Goal: Information Seeking & Learning: Learn about a topic

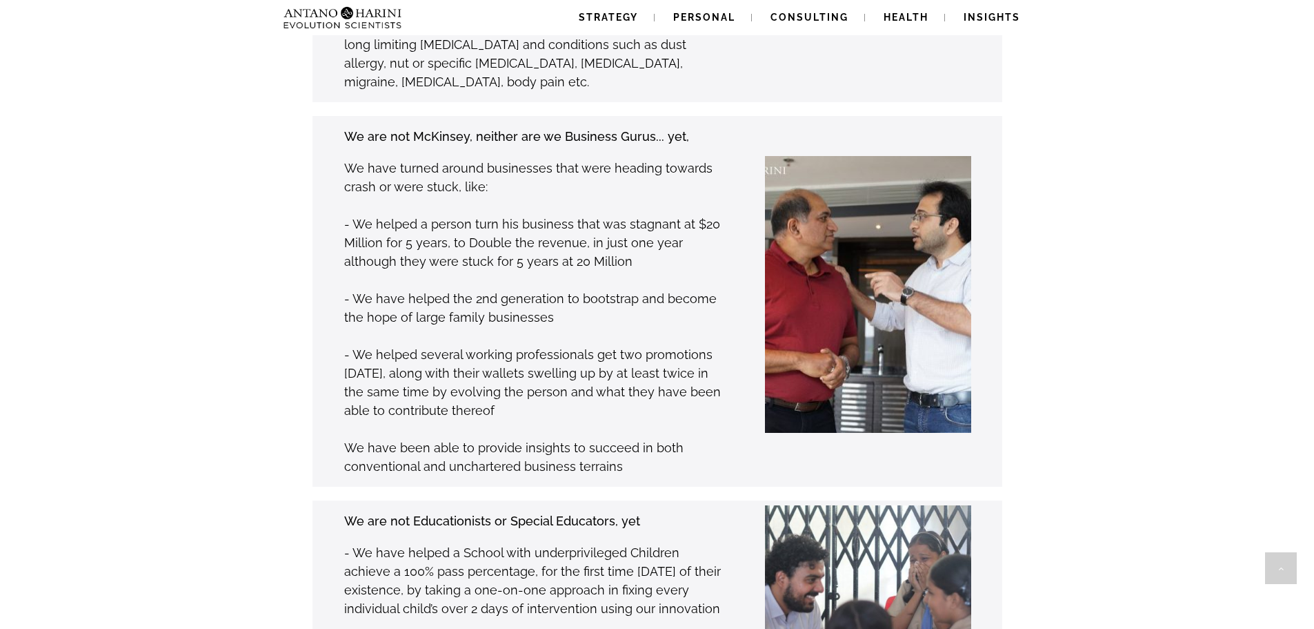
scroll to position [1454, 0]
drag, startPoint x: 404, startPoint y: 342, endPoint x: 532, endPoint y: 345, distance: 128.4
click at [532, 346] on p "- We helped several working professionals get two promotions [DATE], along with…" at bounding box center [532, 383] width 377 height 75
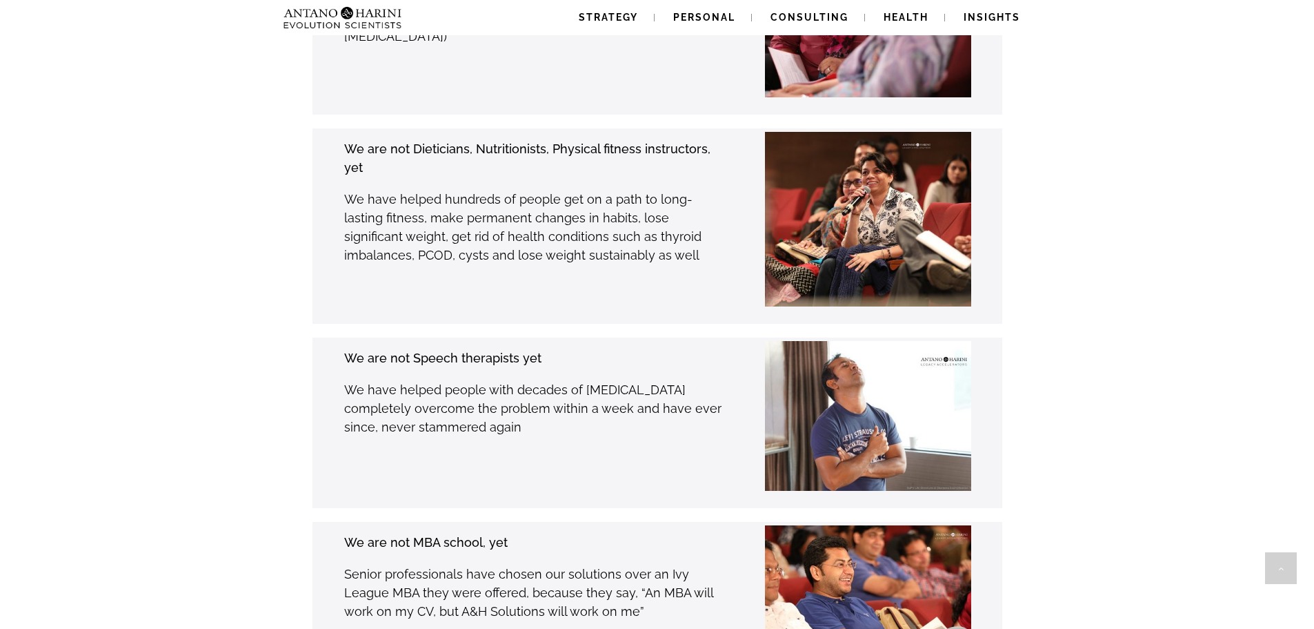
scroll to position [2696, 0]
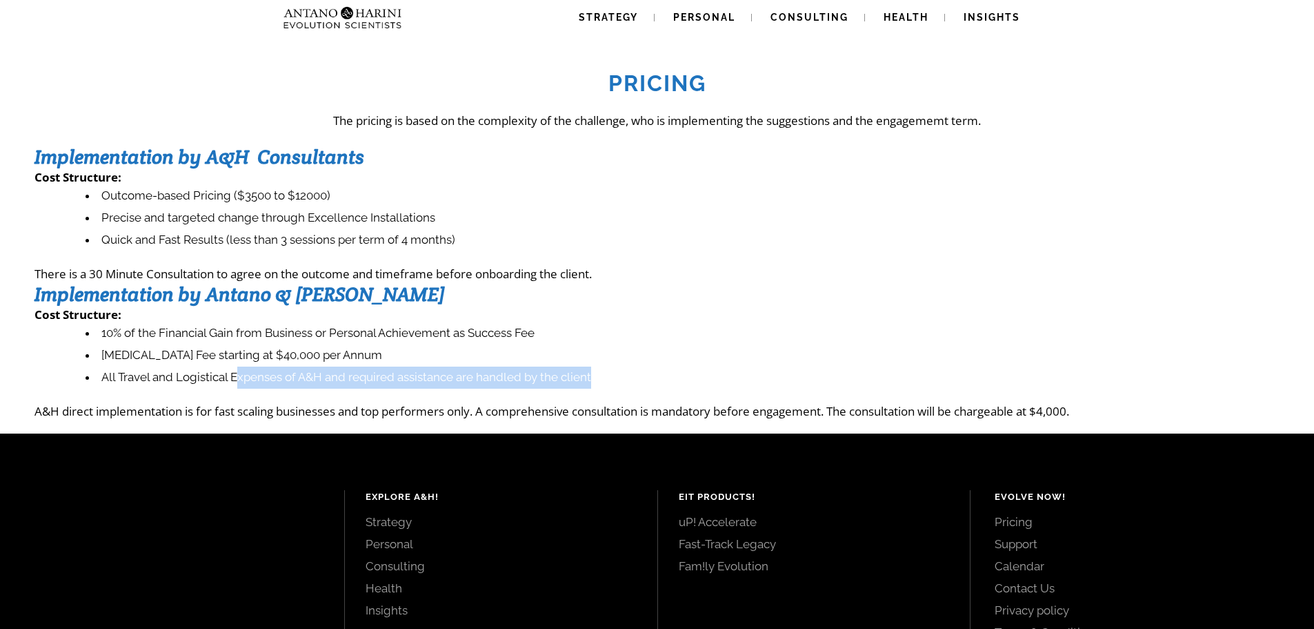
drag, startPoint x: 236, startPoint y: 377, endPoint x: 606, endPoint y: 369, distance: 369.9
click at [606, 369] on li "All Travel and Logistical Expenses of A&H and required assistance are handled b…" at bounding box center [683, 377] width 1194 height 22
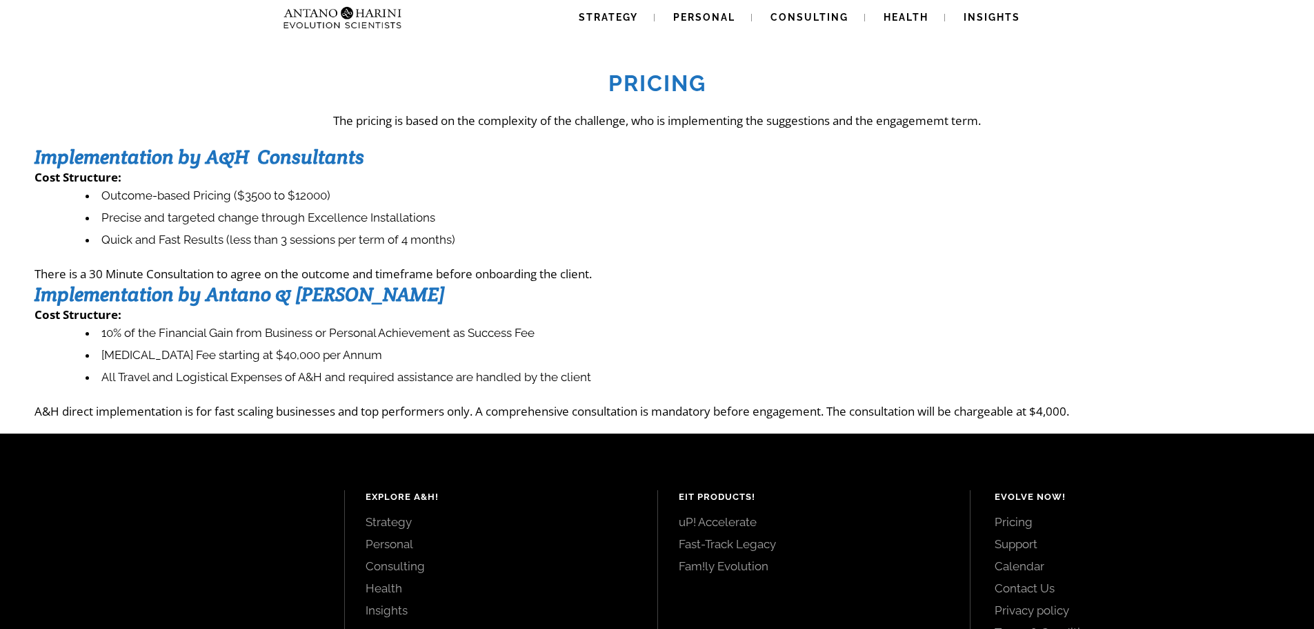
click at [335, 17] on img at bounding box center [315, 17] width 75 height 35
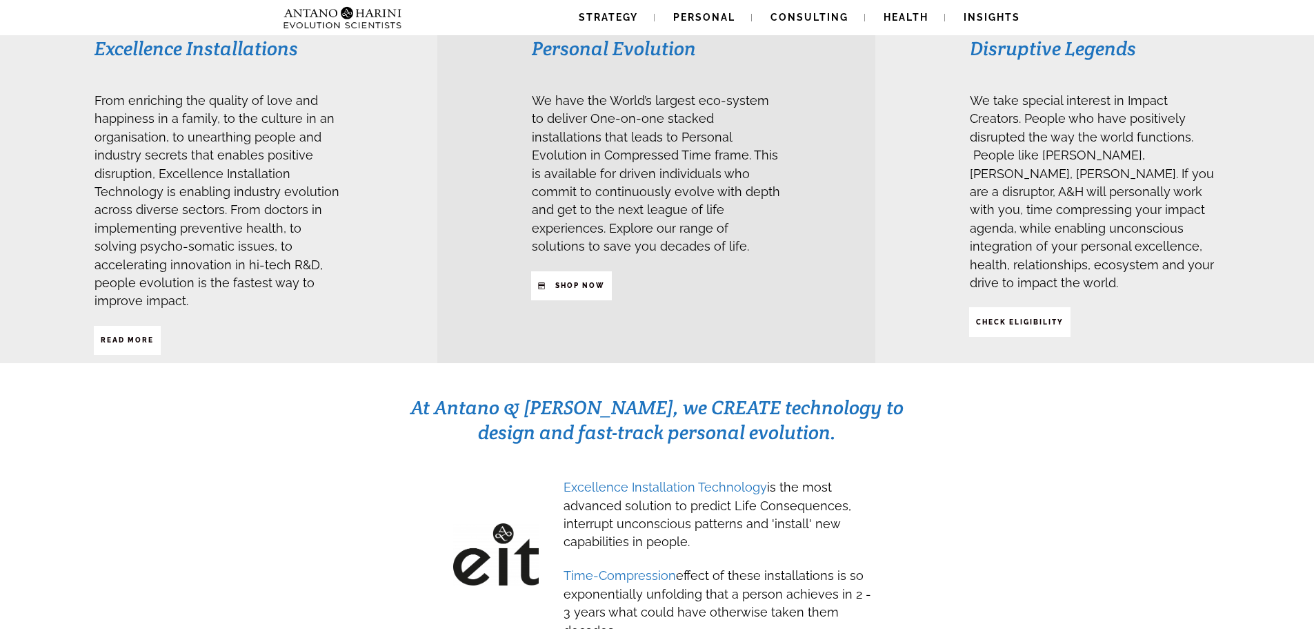
scroll to position [371, 0]
click at [562, 272] on link "SHop NOW" at bounding box center [571, 286] width 81 height 29
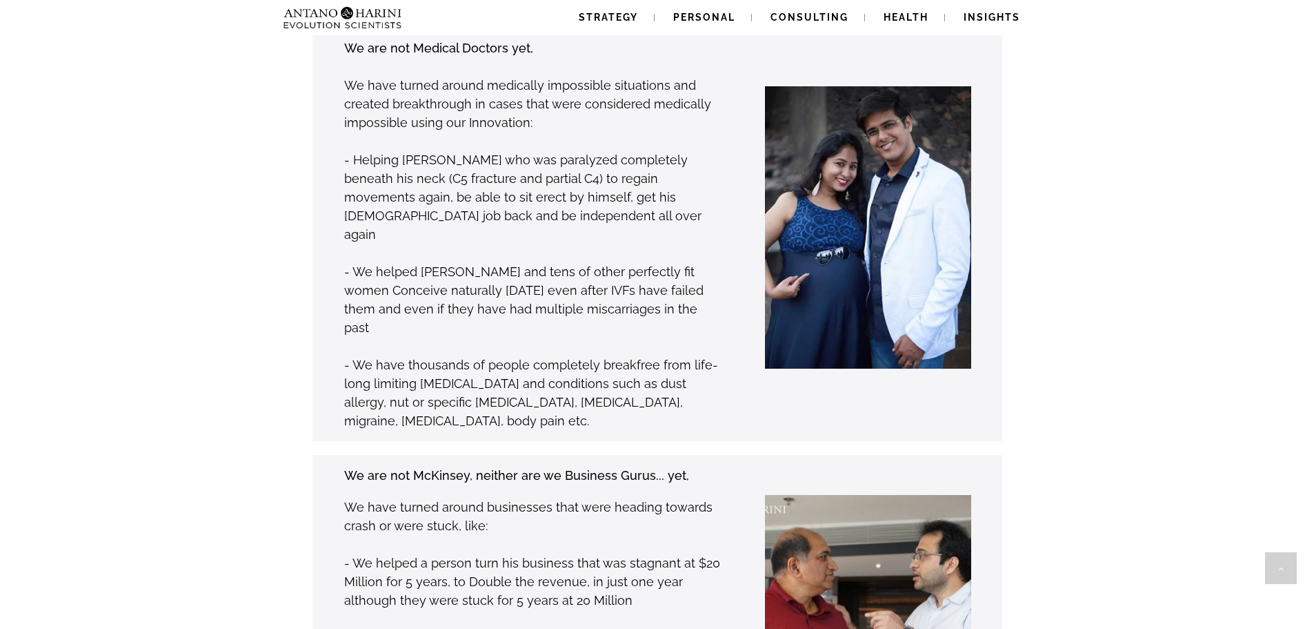
scroll to position [5862, 0]
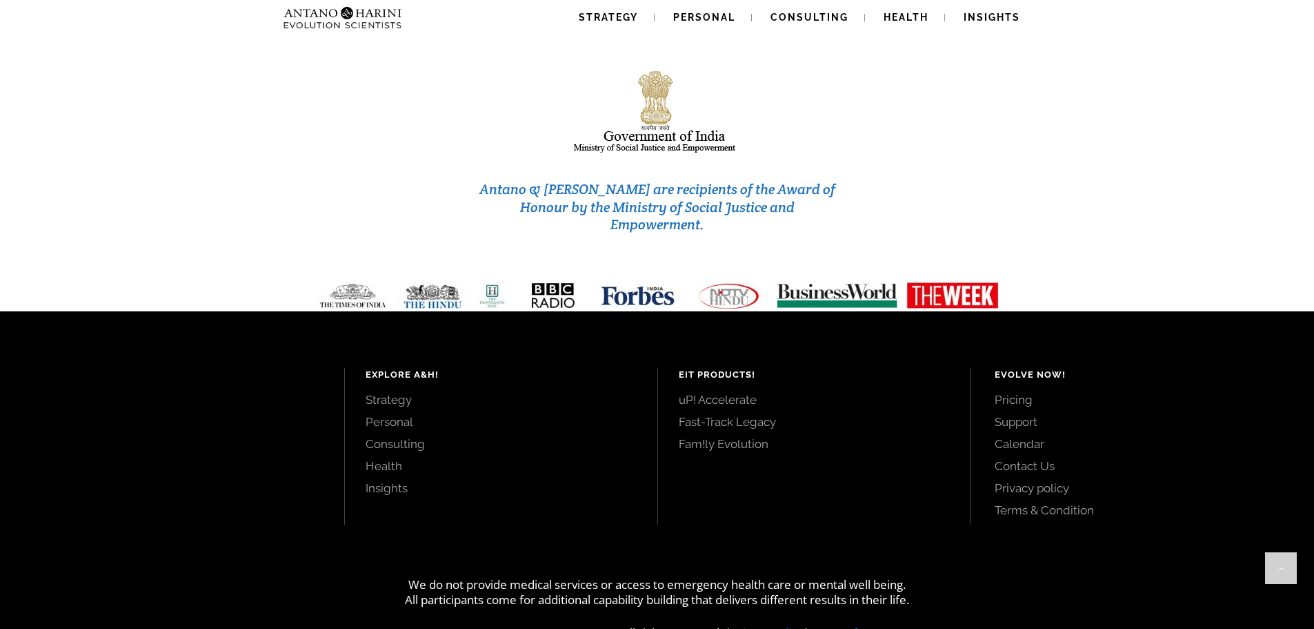
click at [1016, 392] on link "Pricing" at bounding box center [1139, 399] width 288 height 15
